Goal: Find specific page/section: Find specific page/section

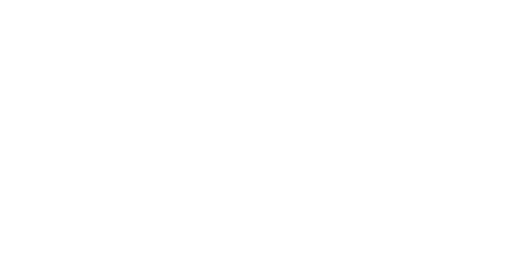
select select "Song"
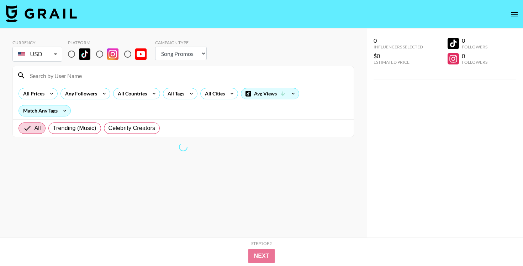
click at [73, 52] on input "radio" at bounding box center [71, 54] width 15 height 15
radio input "true"
click at [72, 56] on input "radio" at bounding box center [71, 54] width 15 height 15
click at [44, 53] on body "Currency USD USD ​ Platform Campaign Type Choose Type... Song Promos Brand Prom…" at bounding box center [261, 147] width 523 height 294
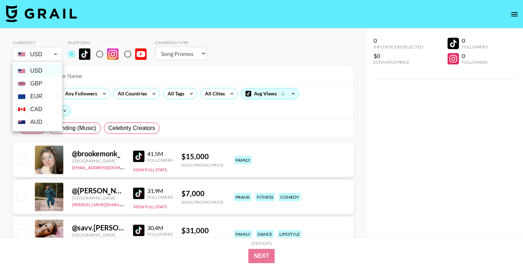
click at [48, 88] on li "GBP" at bounding box center [37, 83] width 50 height 13
type input "GBP"
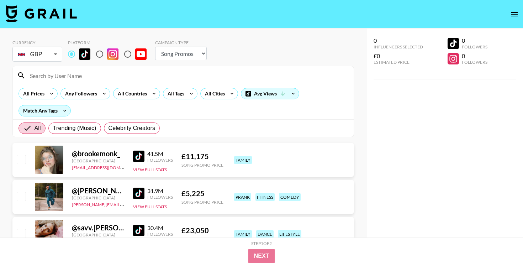
click at [85, 76] on input at bounding box center [188, 75] width 324 height 11
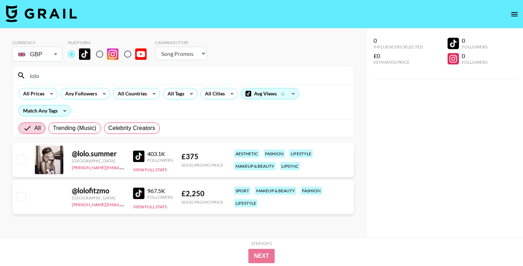
type input "lolo"
